Goal: Information Seeking & Learning: Learn about a topic

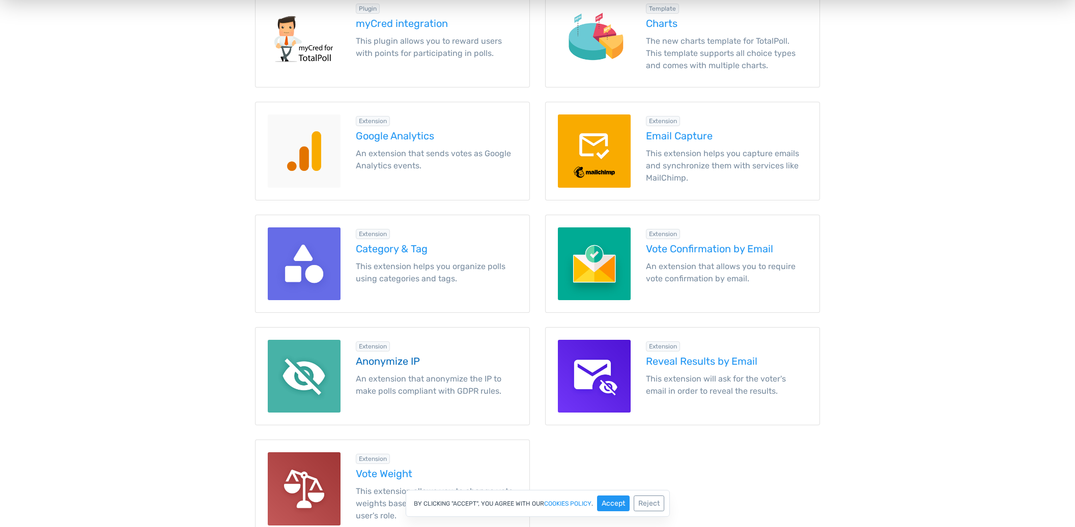
scroll to position [1287, 0]
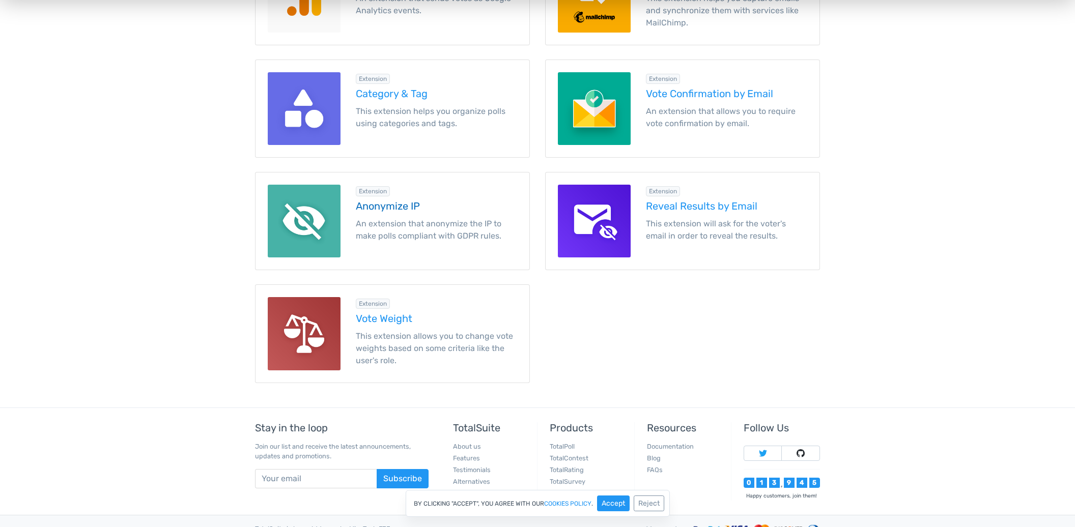
click at [436, 476] on div "Stay in the loop Join our list and receive the latest announcements, updates an…" at bounding box center [343, 461] width 193 height 78
click at [371, 217] on div "Extension Anonymize IP An extension that anonymize the IP to make polls complia…" at bounding box center [436, 221] width 177 height 73
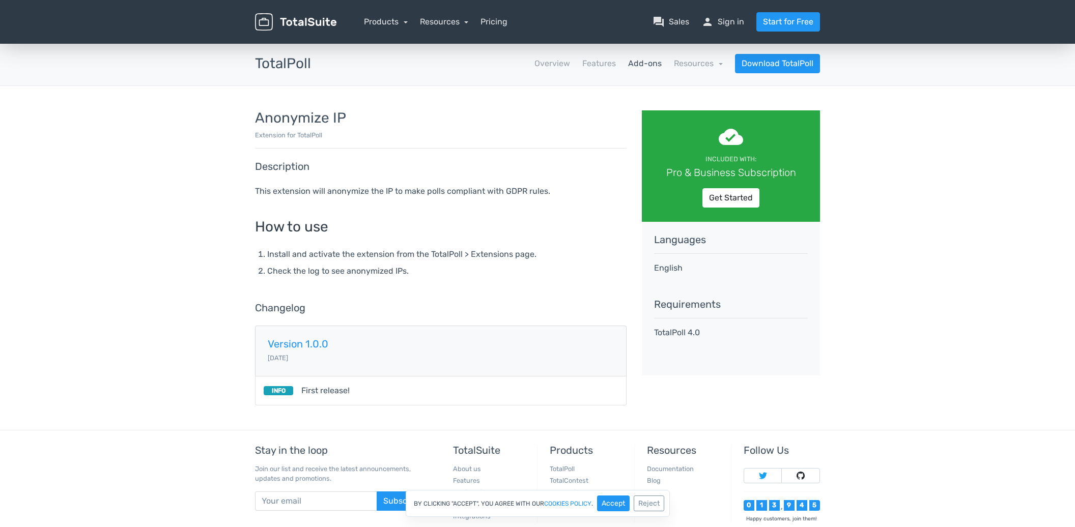
click at [376, 188] on p "This extension will anonymize the IP to make polls compliant with GDPR rules." at bounding box center [440, 191] width 371 height 14
click at [369, 172] on div at bounding box center [369, 172] width 0 height 0
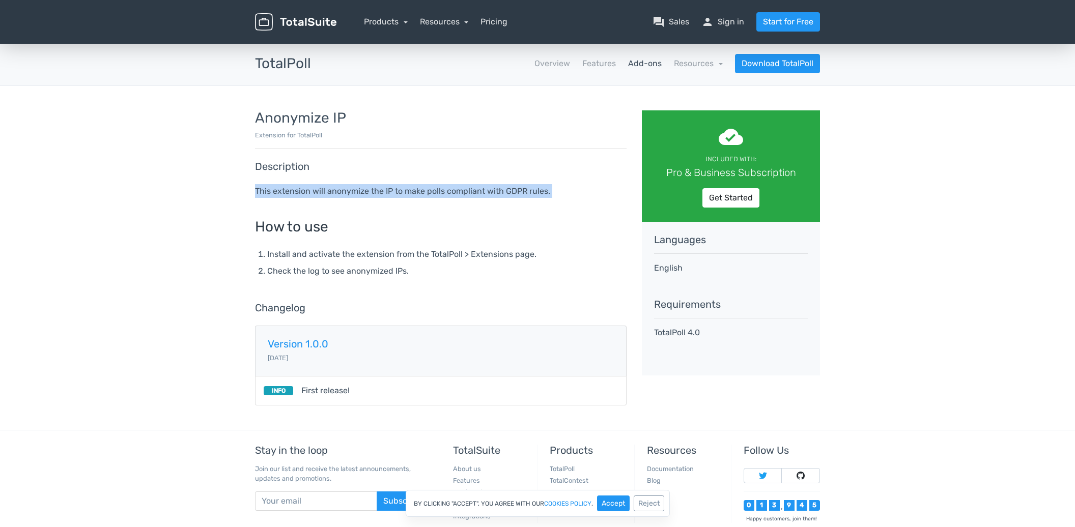
click at [543, 283] on div "Anonymize IP Extension for TotalPoll Description This extension will anonymize …" at bounding box center [440, 257] width 387 height 295
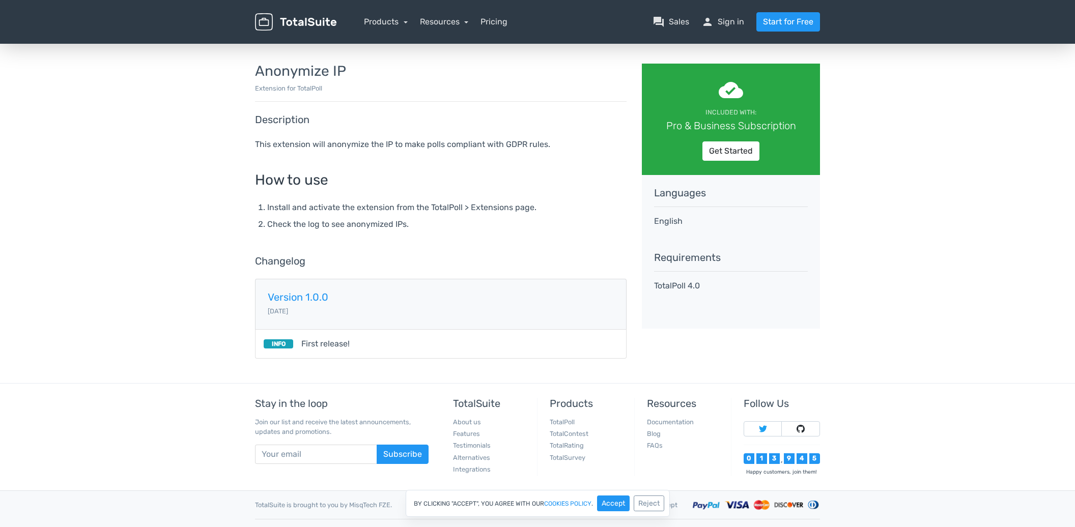
scroll to position [65, 0]
